Goal: Transaction & Acquisition: Purchase product/service

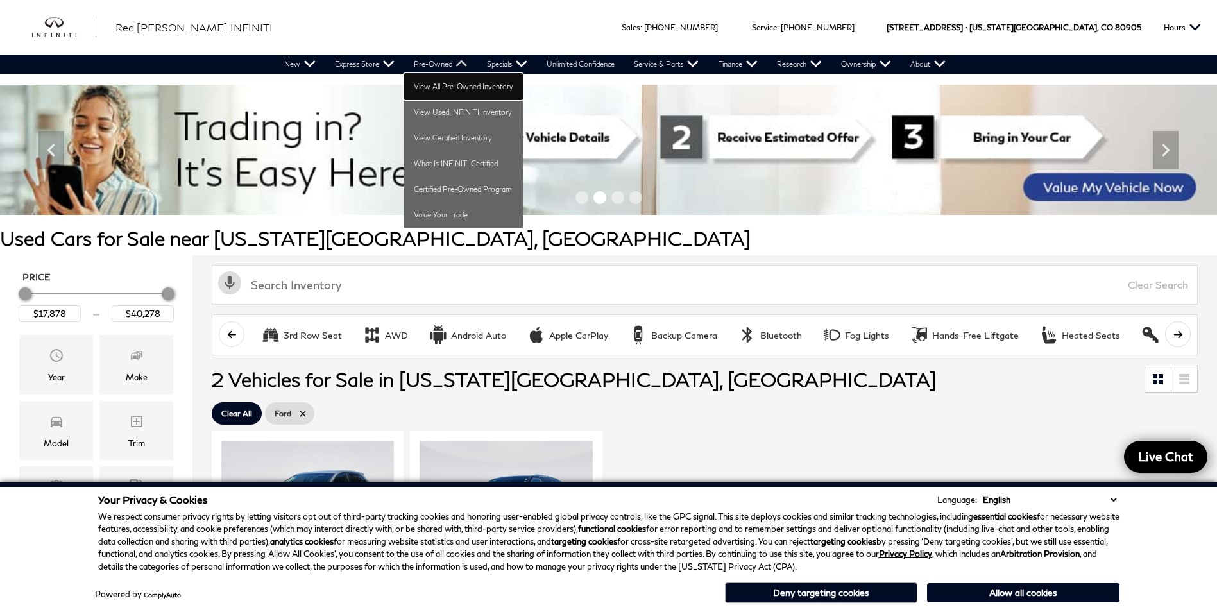
click at [458, 87] on link "View All Pre-Owned Inventory" at bounding box center [463, 87] width 119 height 26
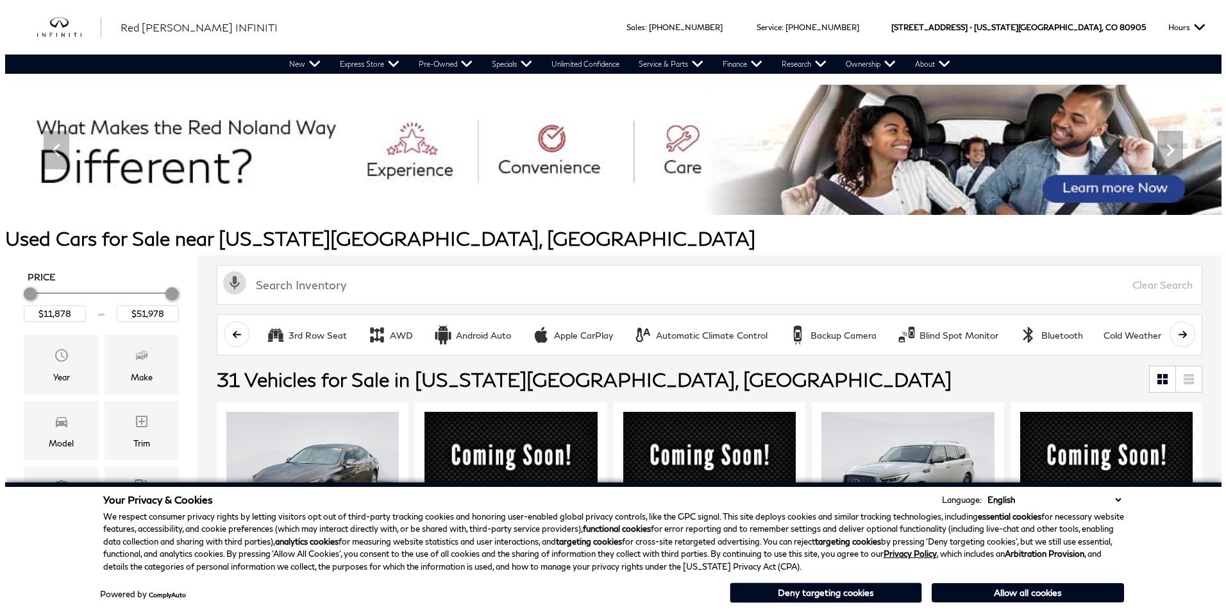
scroll to position [128, 0]
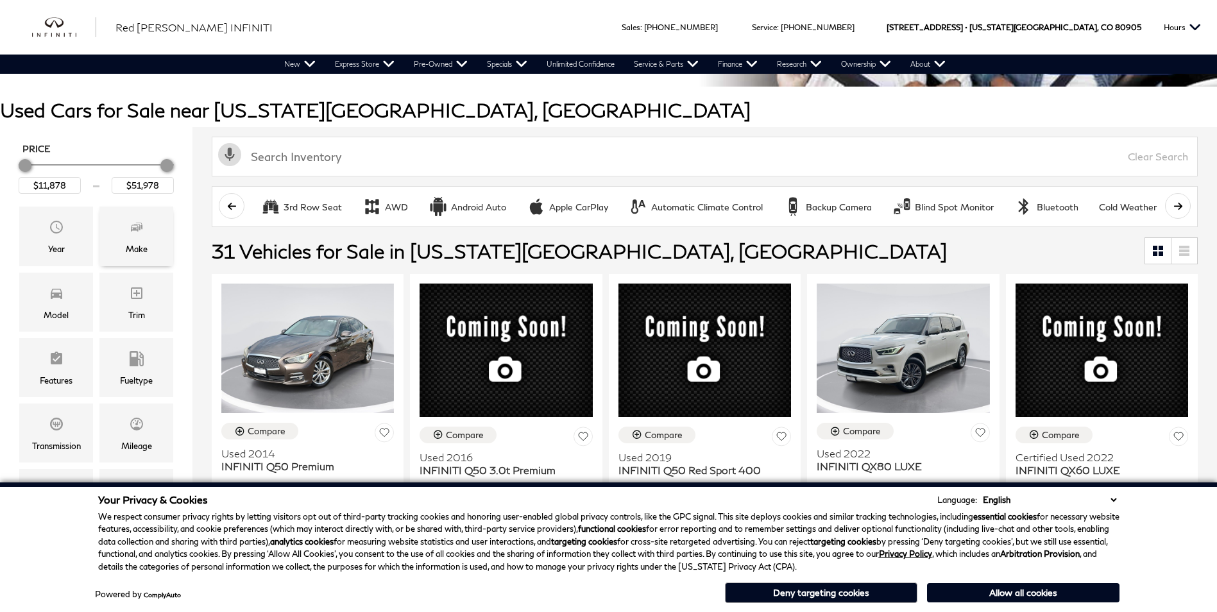
click at [137, 235] on span "Make" at bounding box center [136, 229] width 15 height 26
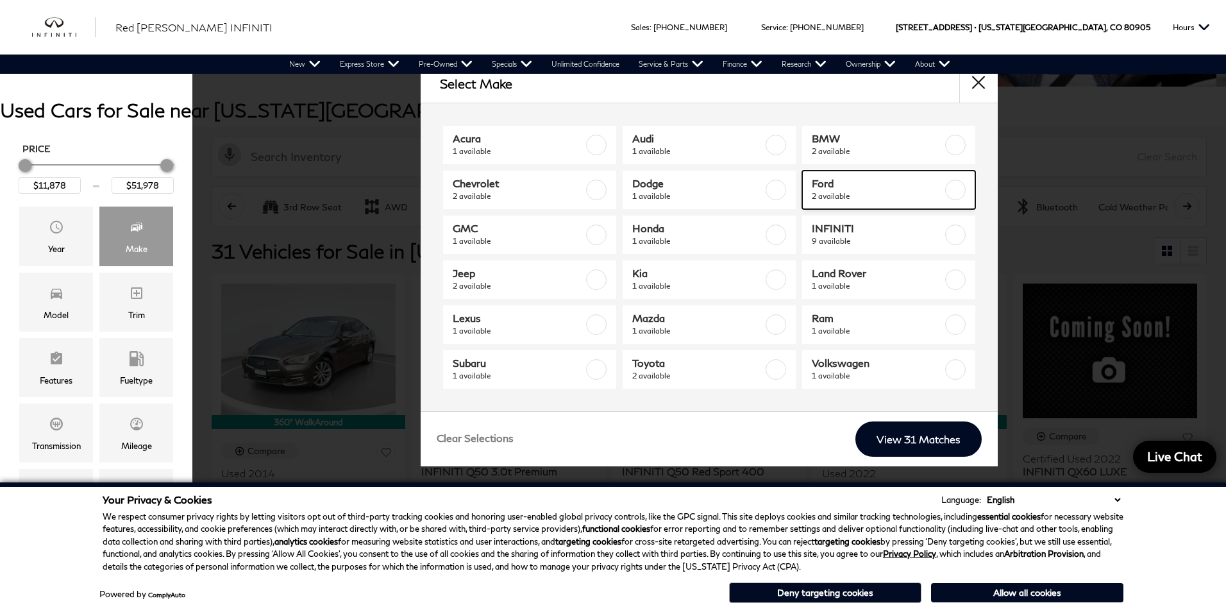
click at [847, 189] on span "Ford" at bounding box center [877, 183] width 131 height 13
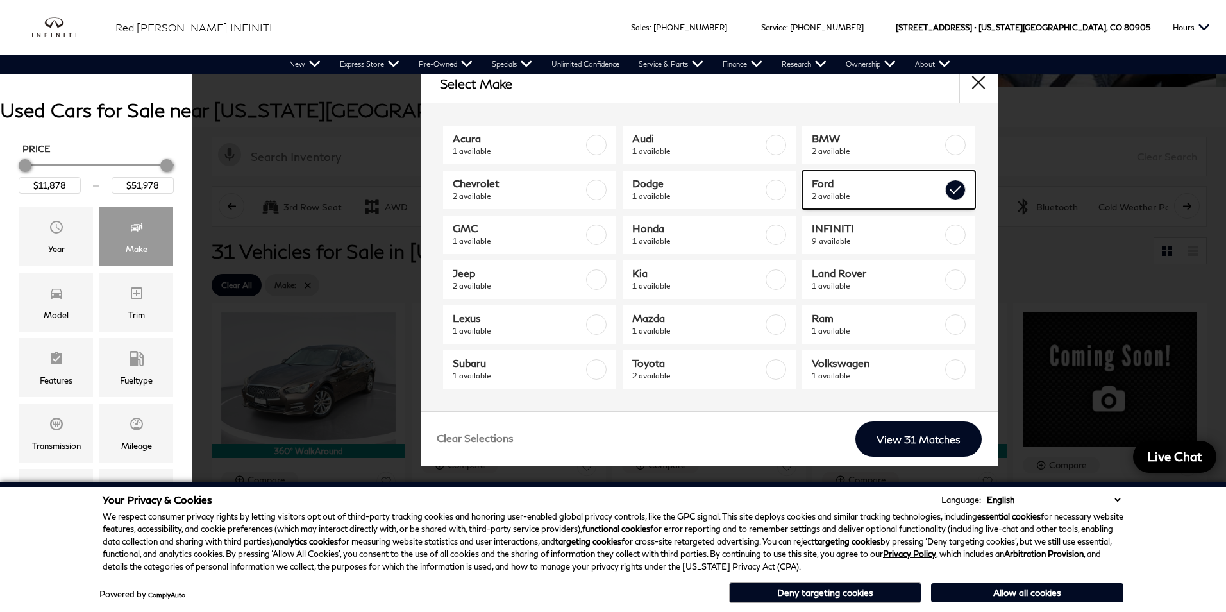
type input "$17,878"
type input "$40,278"
checkbox input "true"
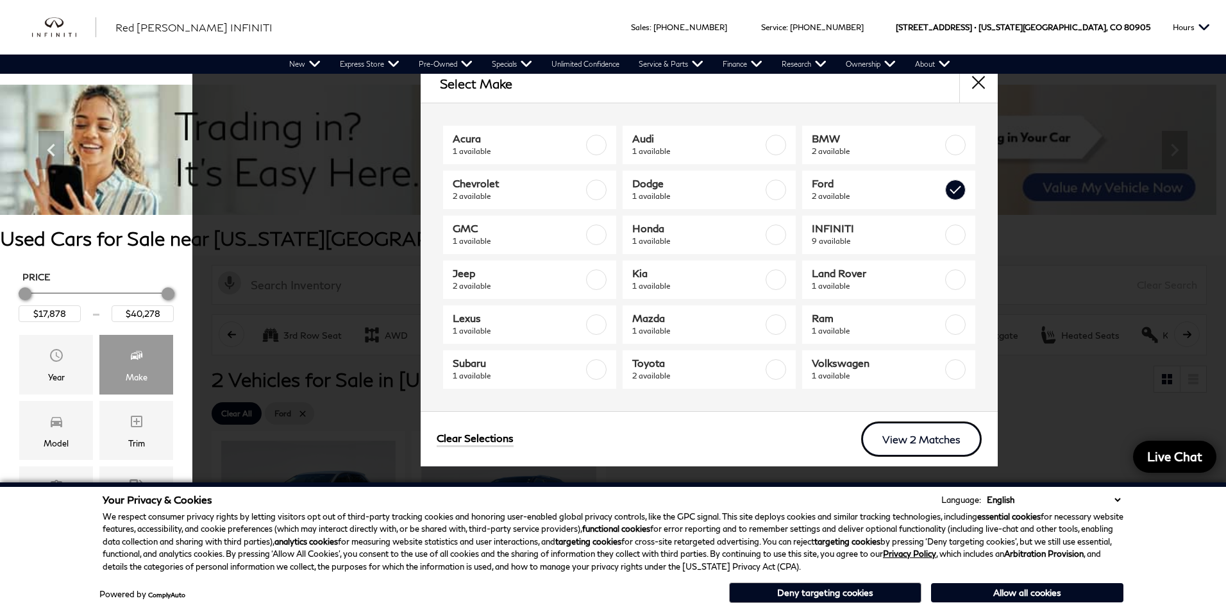
click at [915, 433] on link "View 2 Matches" at bounding box center [921, 438] width 121 height 35
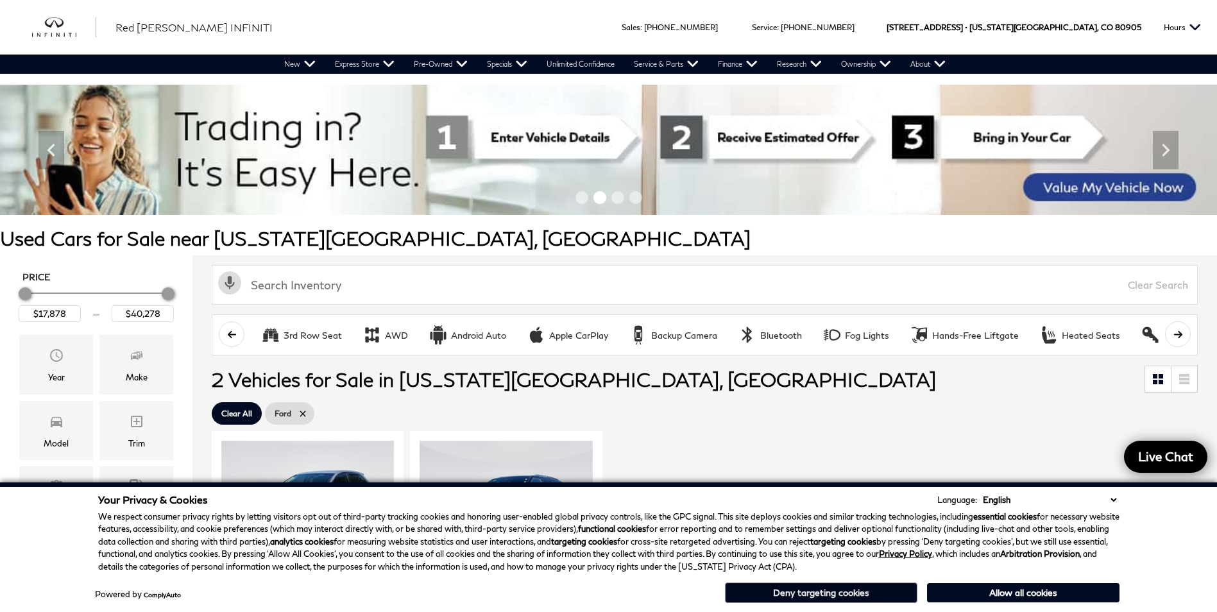
click at [841, 588] on button "Deny targeting cookies" at bounding box center [821, 592] width 192 height 21
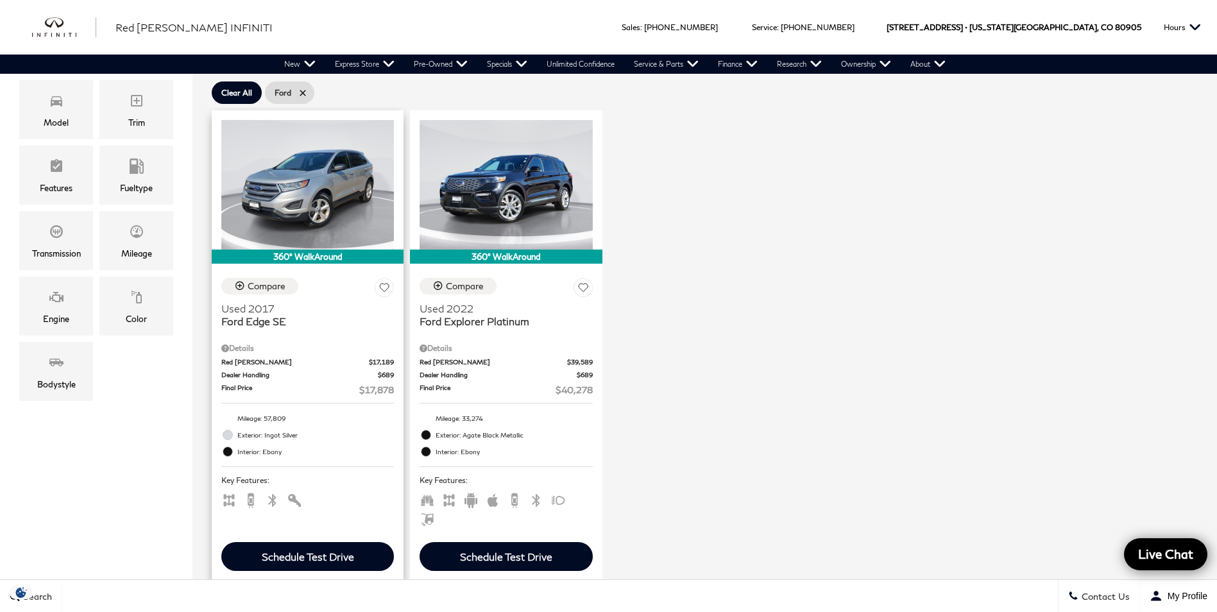
scroll to position [257, 0]
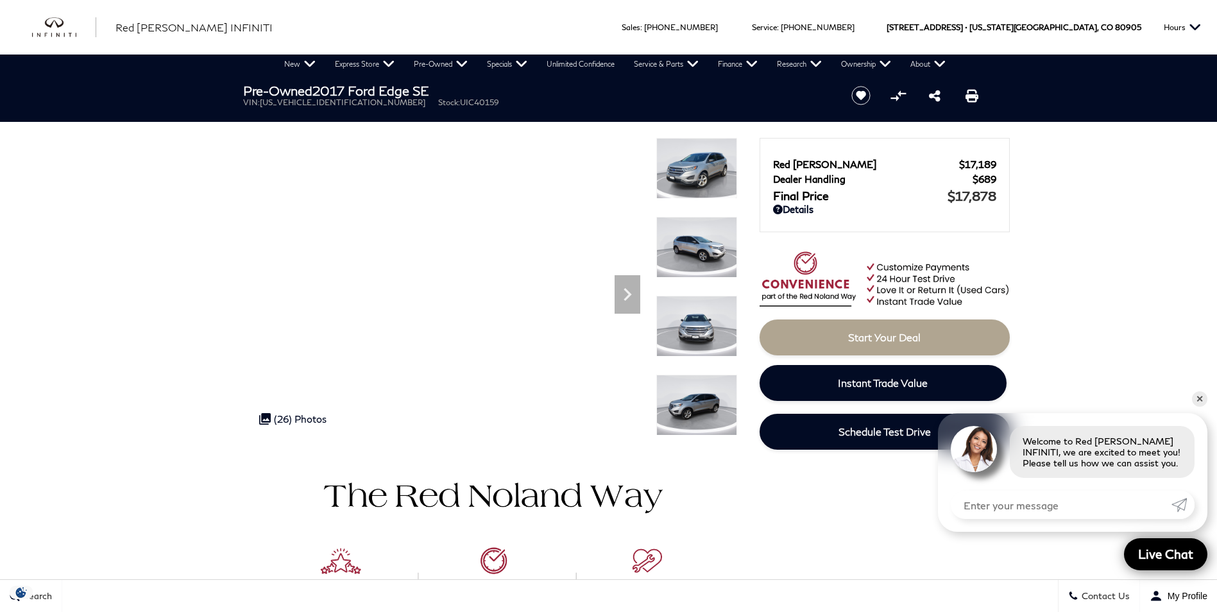
click at [301, 103] on span "[US_VEHICLE_IDENTIFICATION_NUMBER]" at bounding box center [342, 103] width 165 height 10
copy span "[US_VEHICLE_IDENTIFICATION_NUMBER]"
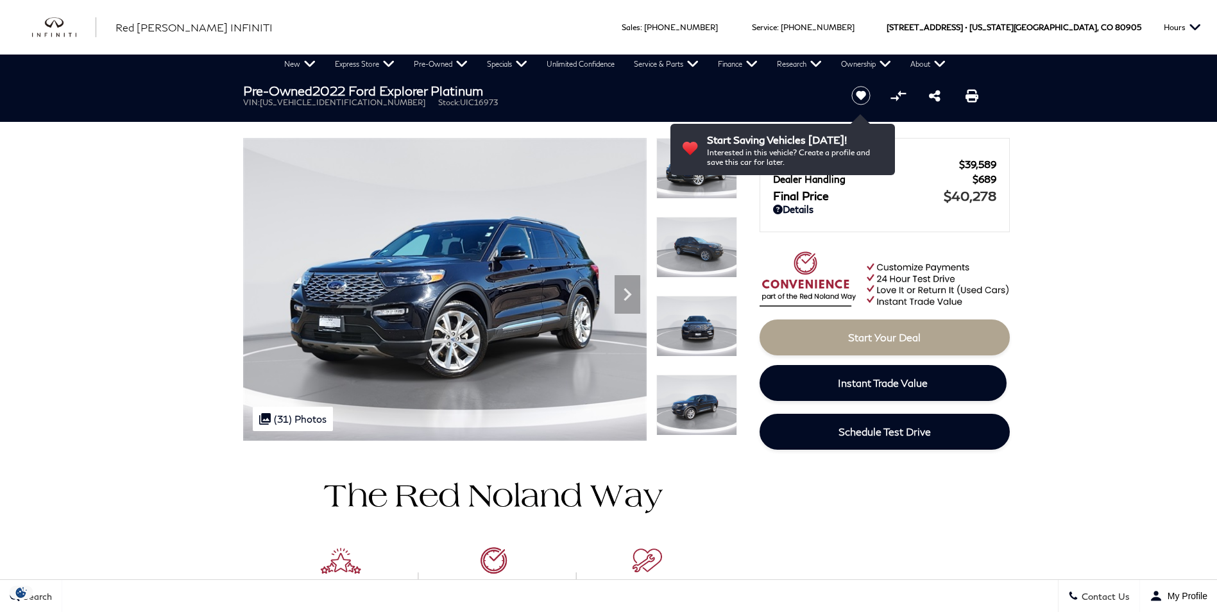
click at [312, 104] on span "[US_VEHICLE_IDENTIFICATION_NUMBER]" at bounding box center [342, 103] width 165 height 10
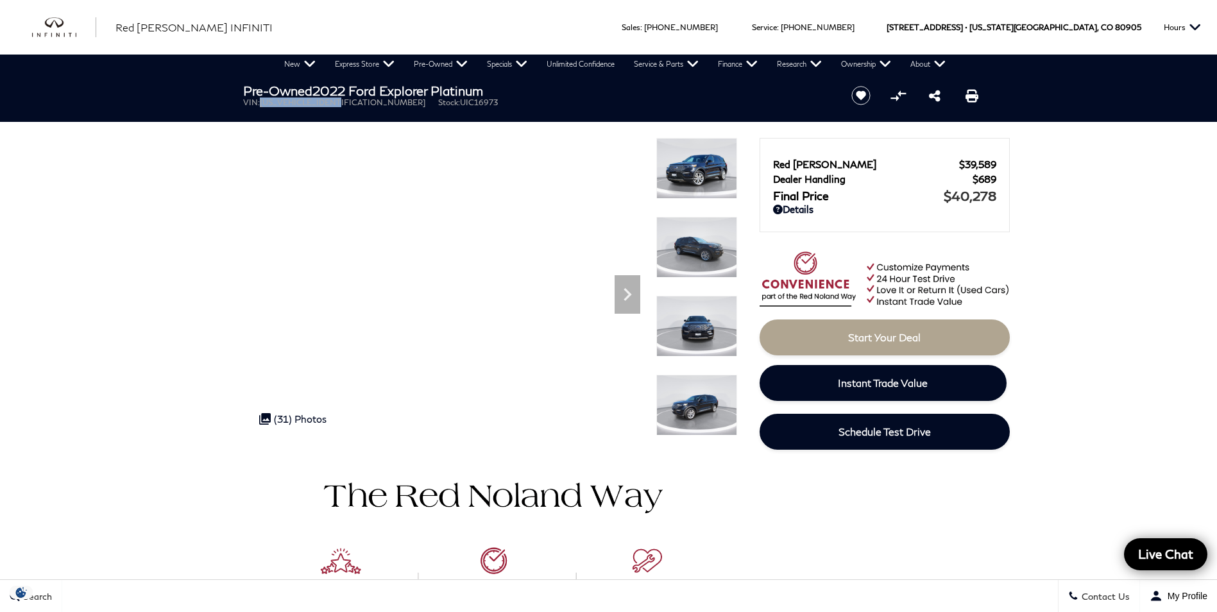
click at [313, 103] on span "[US_VEHICLE_IDENTIFICATION_NUMBER]" at bounding box center [342, 103] width 165 height 10
